Goal: Information Seeking & Learning: Learn about a topic

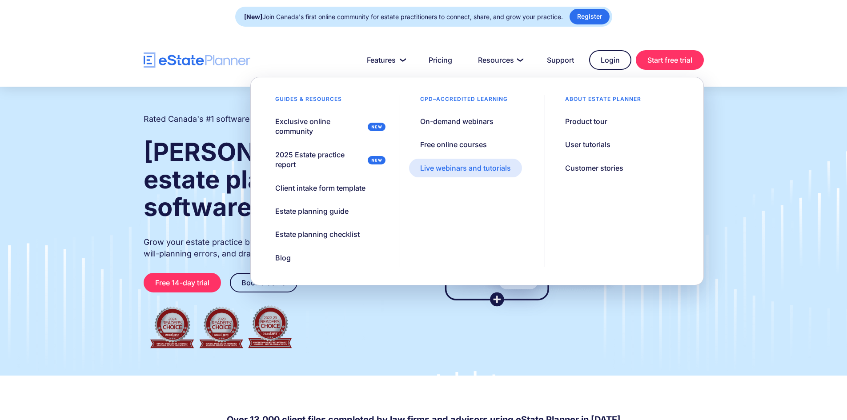
click at [469, 169] on div "Live webinars and tutorials" at bounding box center [465, 168] width 91 height 10
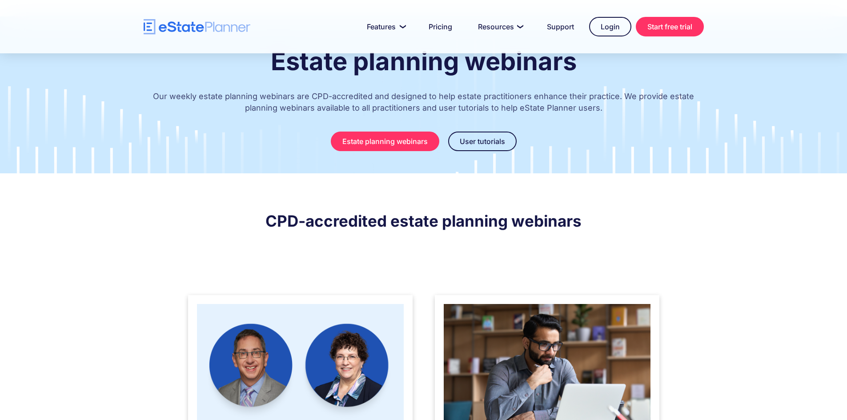
scroll to position [32, 0]
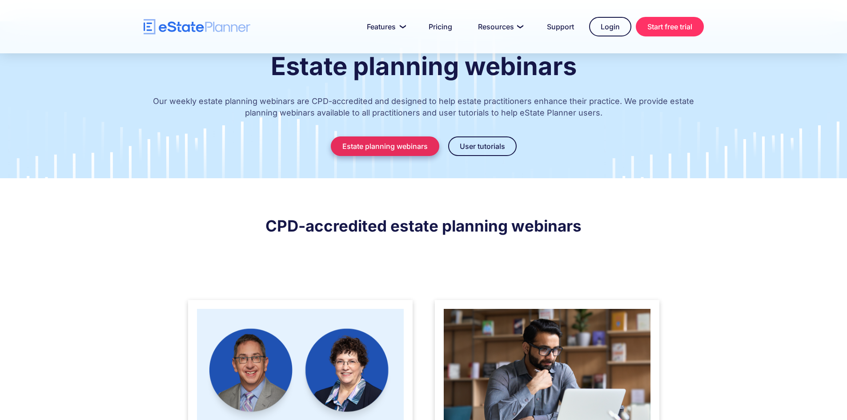
click at [373, 147] on link "Estate planning webinars" at bounding box center [385, 147] width 109 height 20
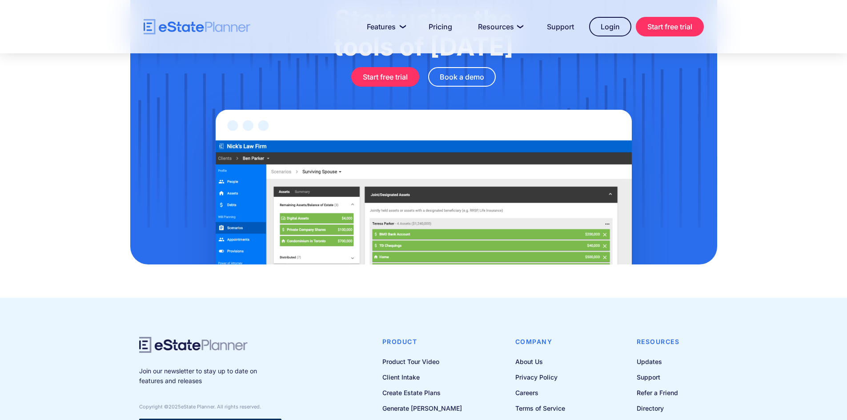
scroll to position [1011, 0]
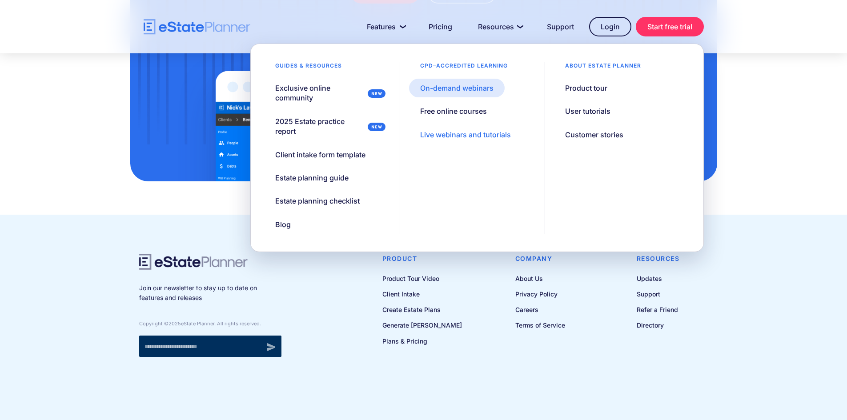
click at [452, 93] on div "On-demand webinars" at bounding box center [456, 88] width 73 height 10
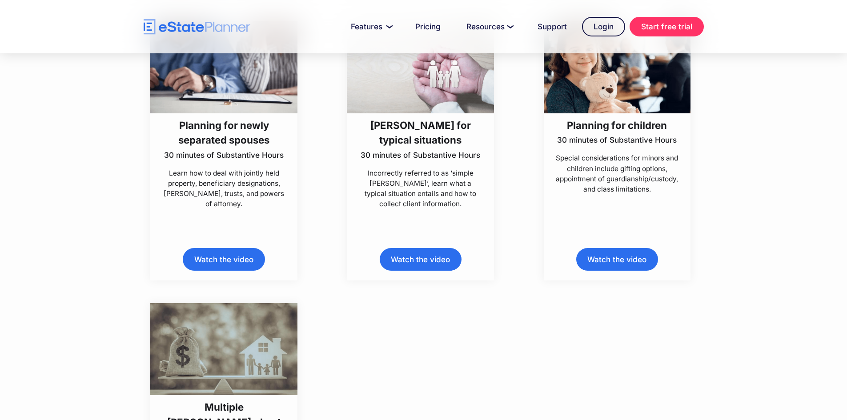
scroll to position [4448, 0]
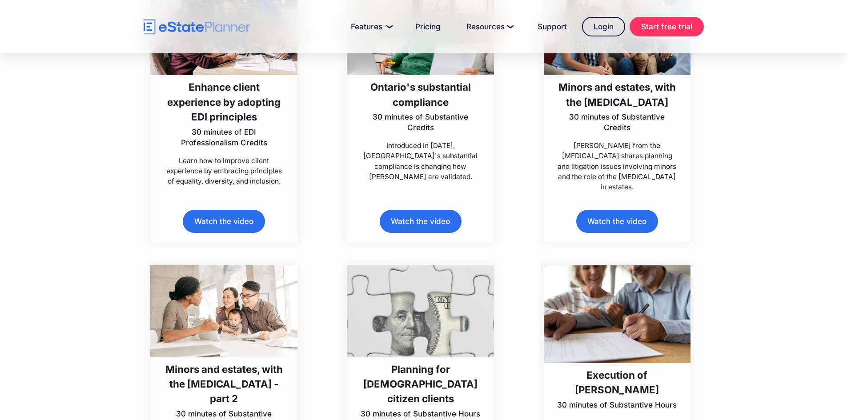
drag, startPoint x: 503, startPoint y: 223, endPoint x: 499, endPoint y: 98, distance: 125.5
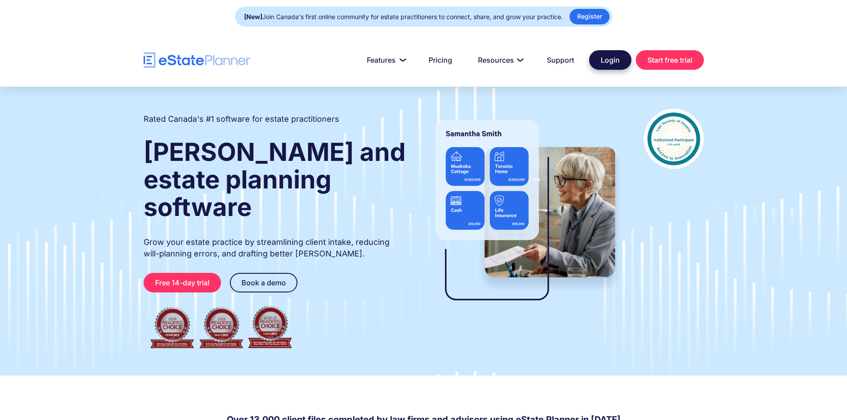
click at [602, 62] on link "Login" at bounding box center [610, 60] width 42 height 20
